Goal: Task Accomplishment & Management: Manage account settings

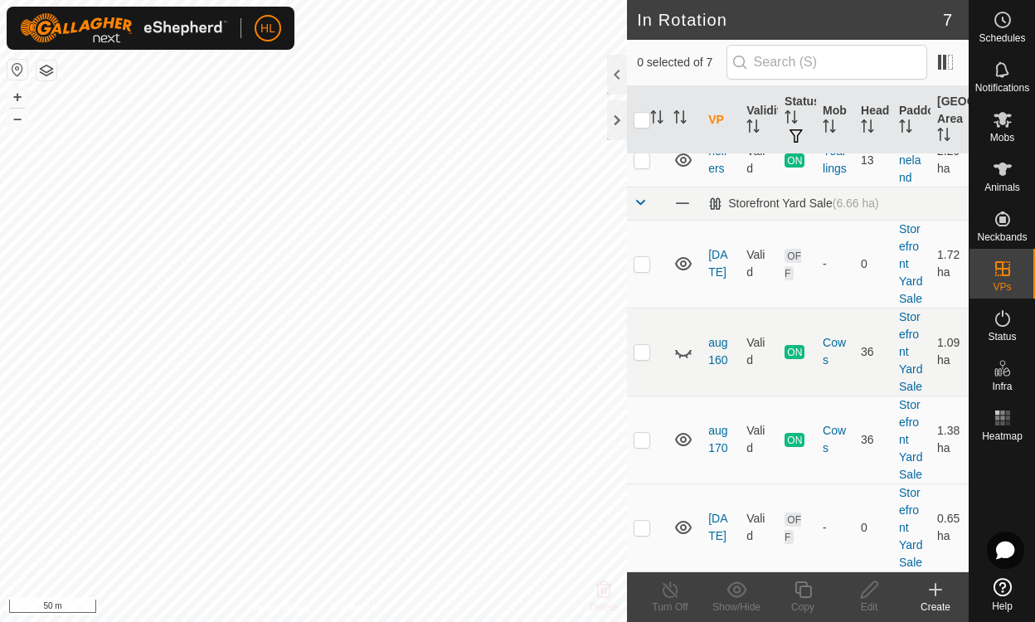
scroll to position [312, 0]
click at [640, 521] on p-checkbox at bounding box center [641, 527] width 17 height 13
checkbox input "true"
click at [867, 601] on div "Edit" at bounding box center [869, 606] width 66 height 15
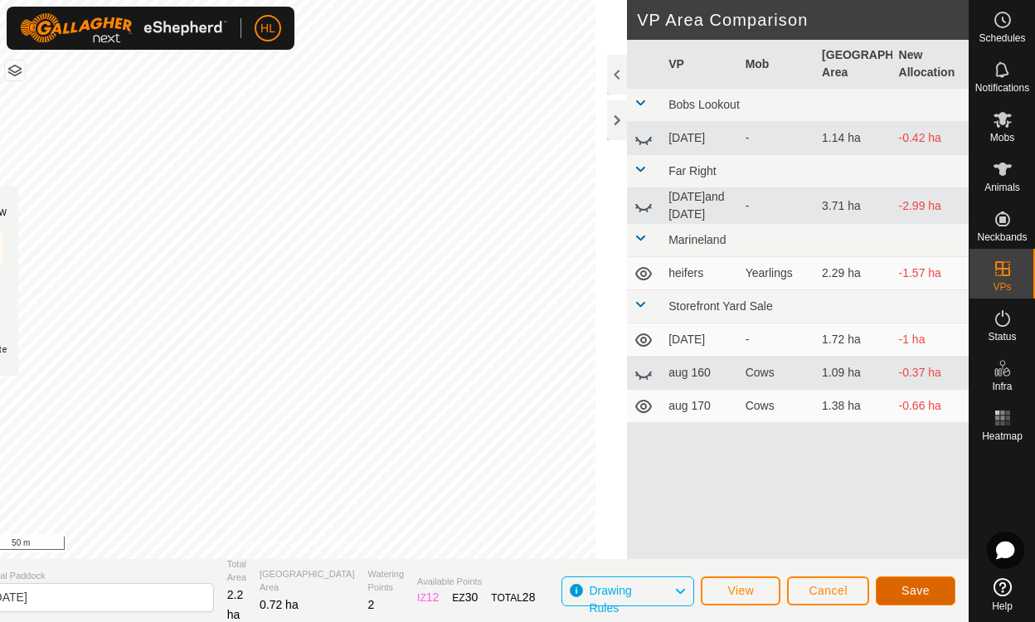
click at [921, 587] on span "Save" at bounding box center [915, 590] width 28 height 13
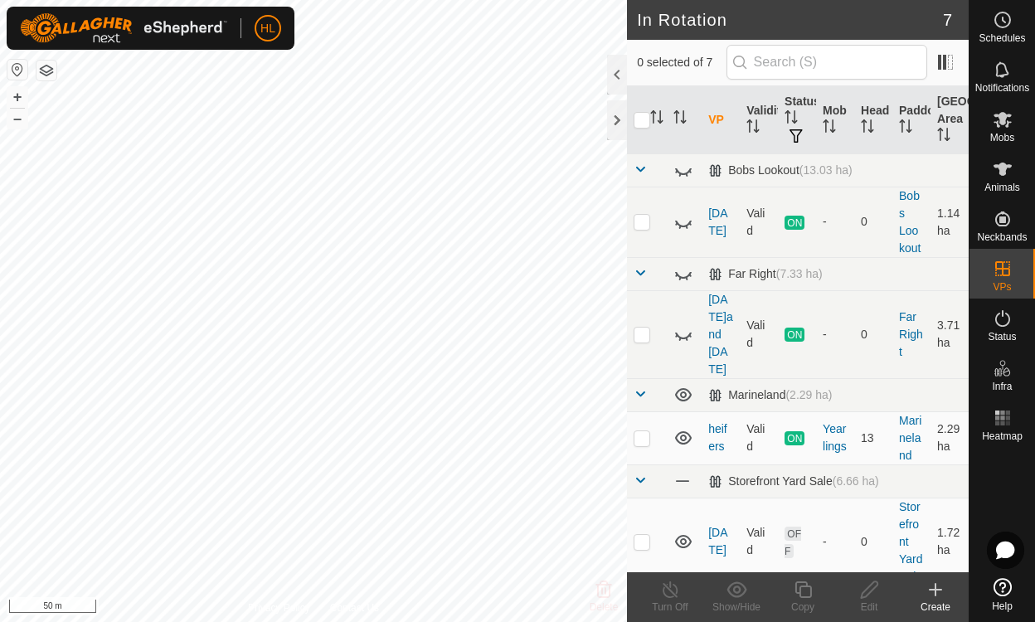
click at [1001, 168] on icon at bounding box center [1002, 168] width 18 height 13
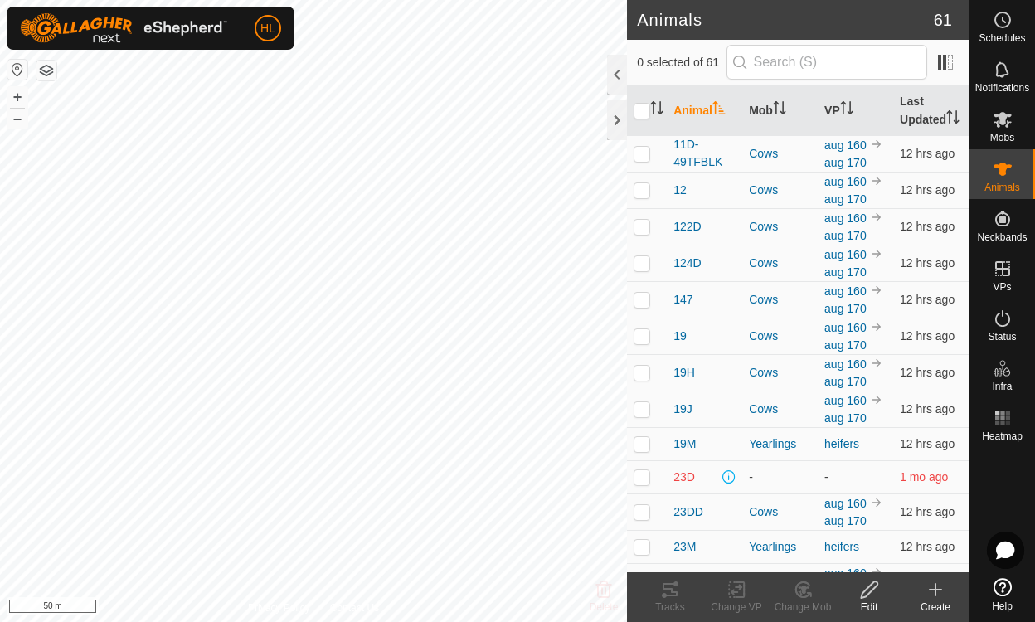
click at [1001, 127] on icon at bounding box center [1002, 119] width 20 height 20
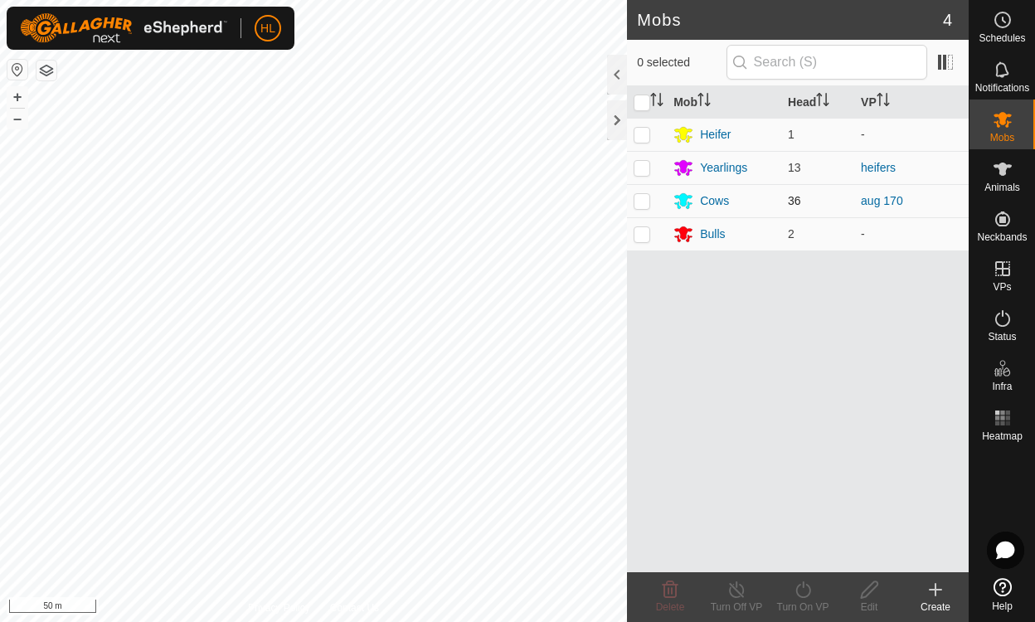
click at [642, 201] on p-checkbox at bounding box center [641, 200] width 17 height 13
checkbox input "true"
click at [802, 589] on icon at bounding box center [802, 589] width 21 height 20
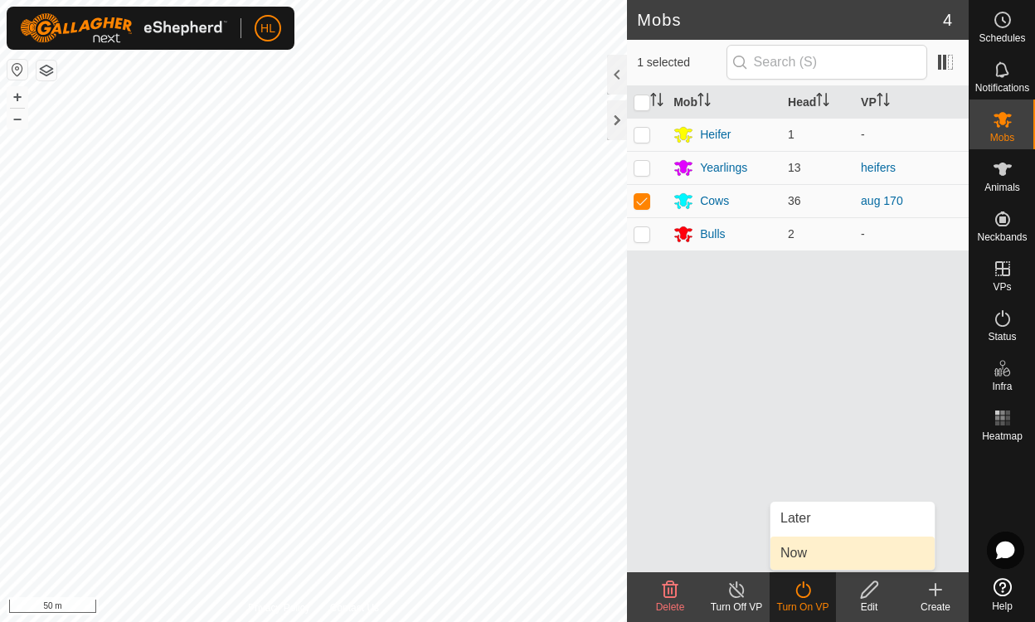
click at [788, 557] on span "Now" at bounding box center [793, 553] width 27 height 20
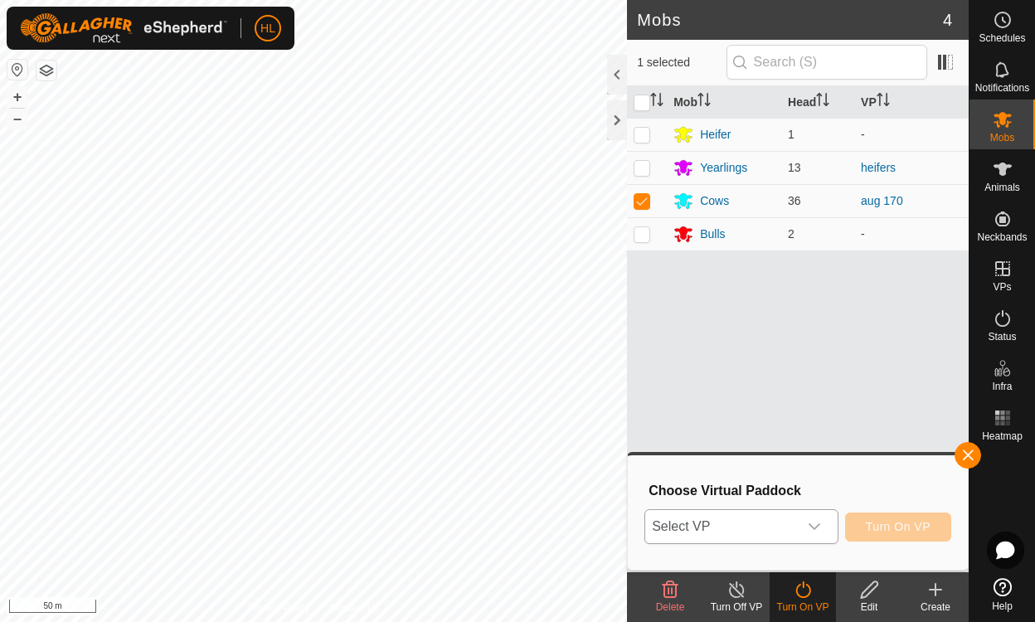
click at [813, 521] on icon "dropdown trigger" at bounding box center [813, 526] width 13 height 13
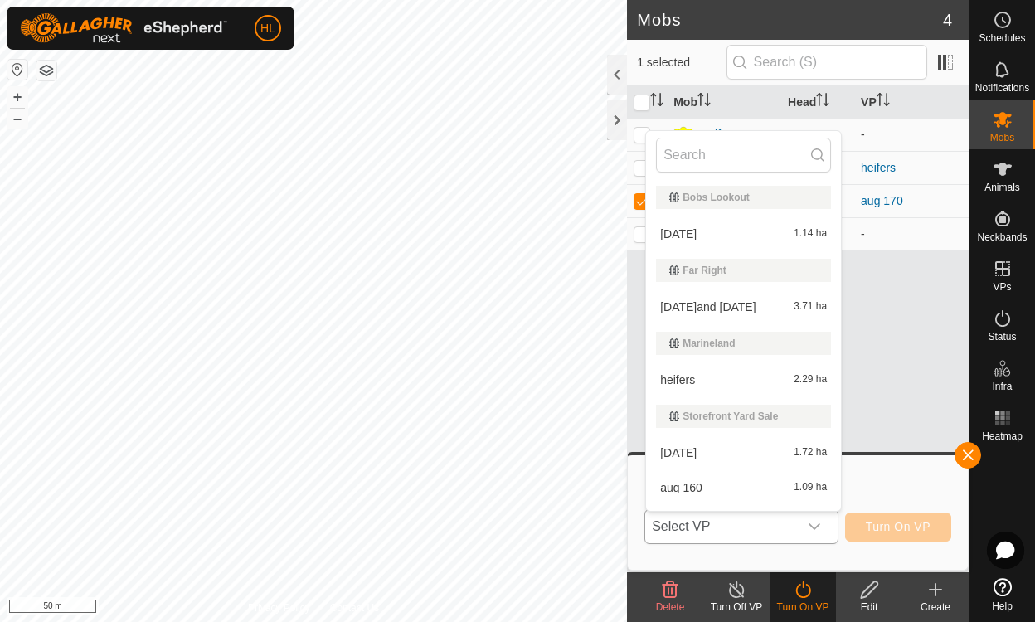
scroll to position [63, 0]
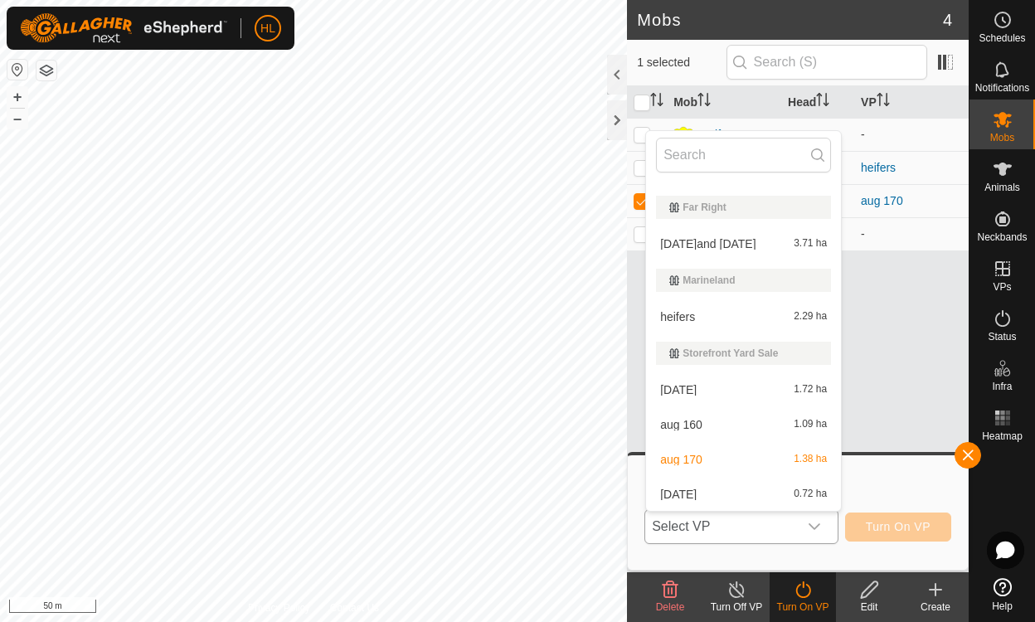
click at [679, 497] on span "[DATE]" at bounding box center [678, 494] width 36 height 12
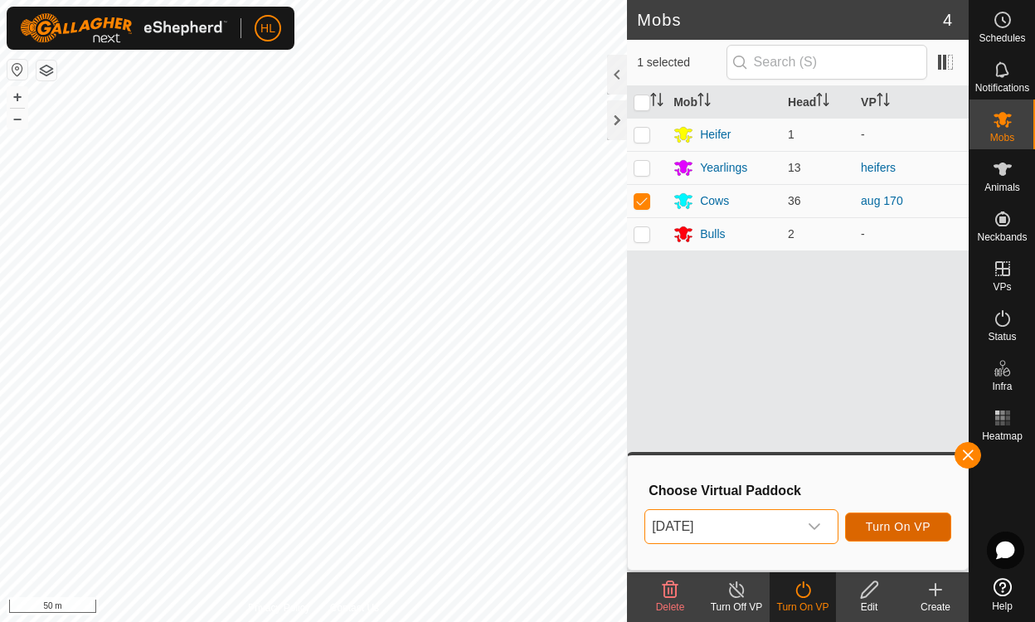
click at [893, 528] on span "Turn On VP" at bounding box center [897, 526] width 65 height 13
